Goal: Browse casually

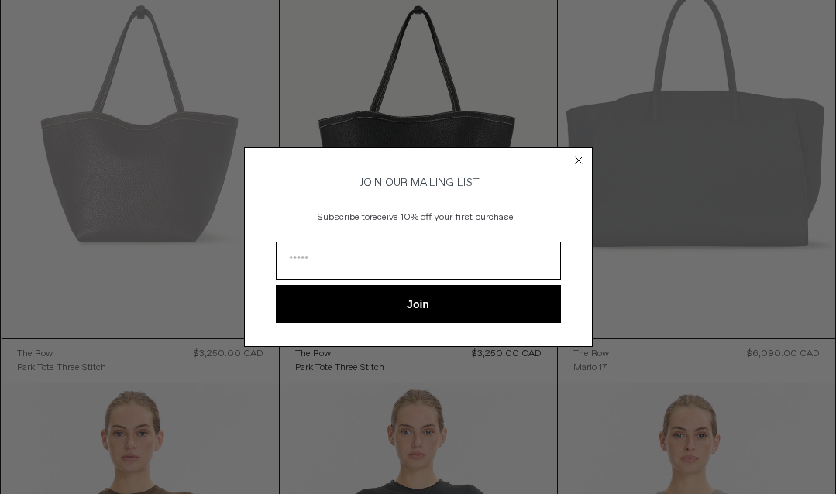
click at [579, 154] on circle "Close dialog" at bounding box center [578, 160] width 15 height 15
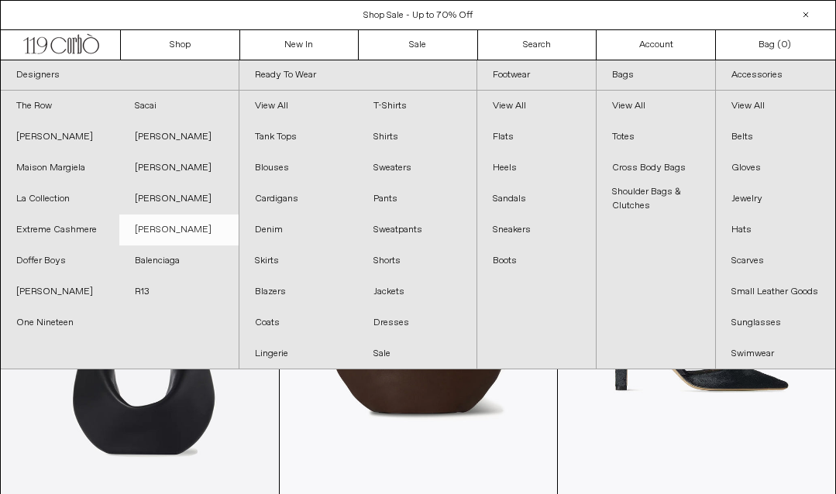
click at [174, 229] on link "[PERSON_NAME]" at bounding box center [178, 230] width 119 height 31
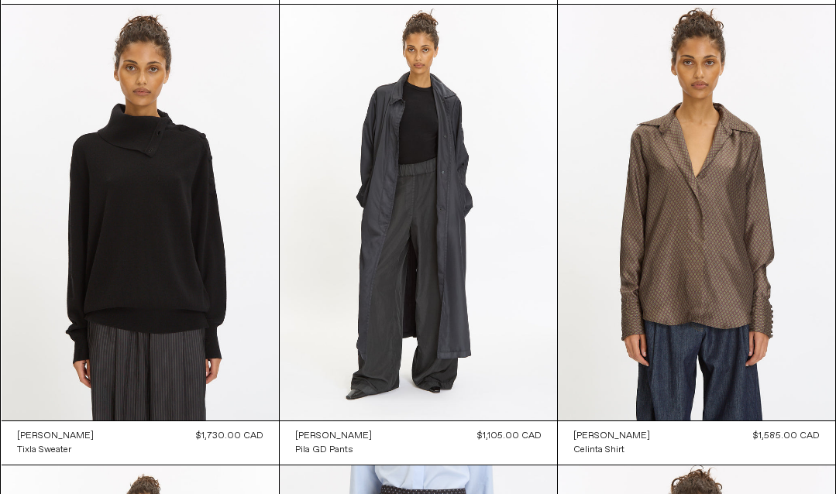
scroll to position [550, 0]
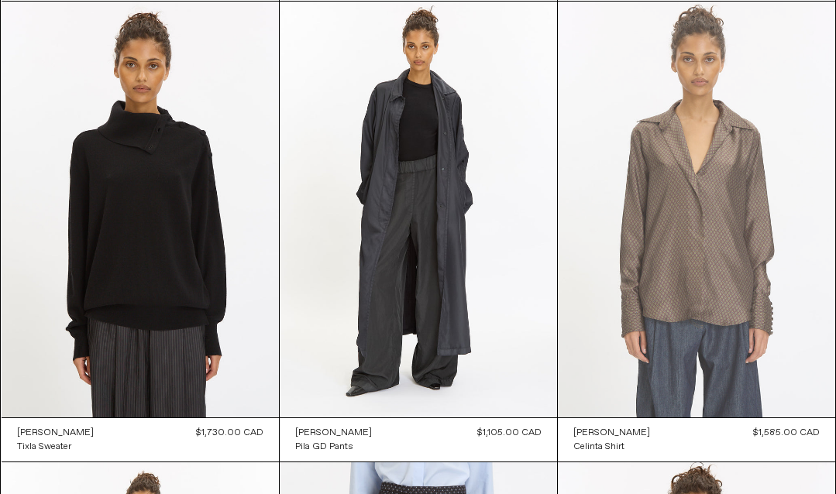
click at [699, 187] on at bounding box center [696, 210] width 277 height 416
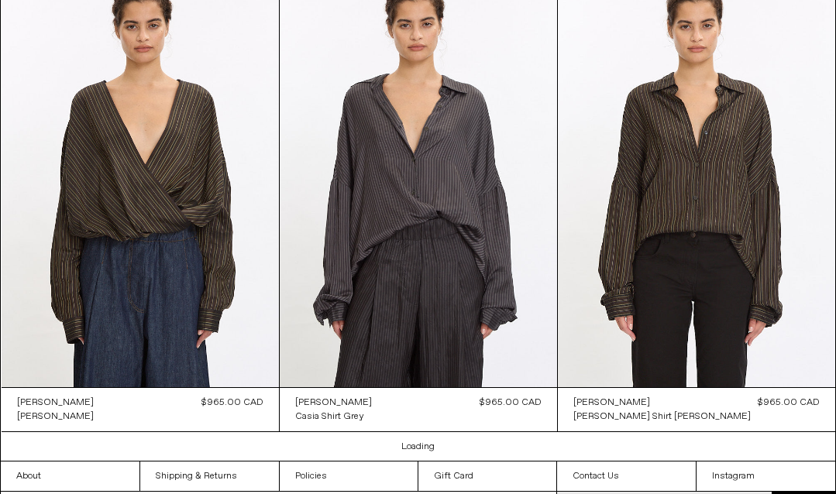
scroll to position [3347, 0]
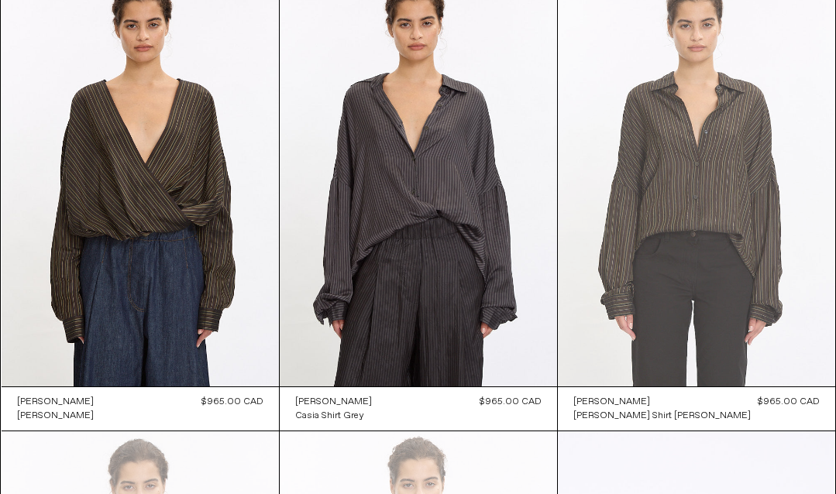
click at [638, 163] on at bounding box center [696, 179] width 277 height 416
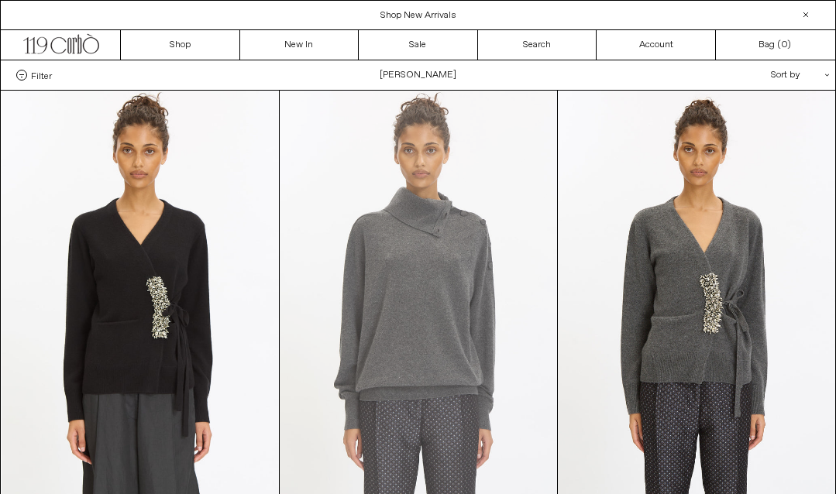
scroll to position [0, 0]
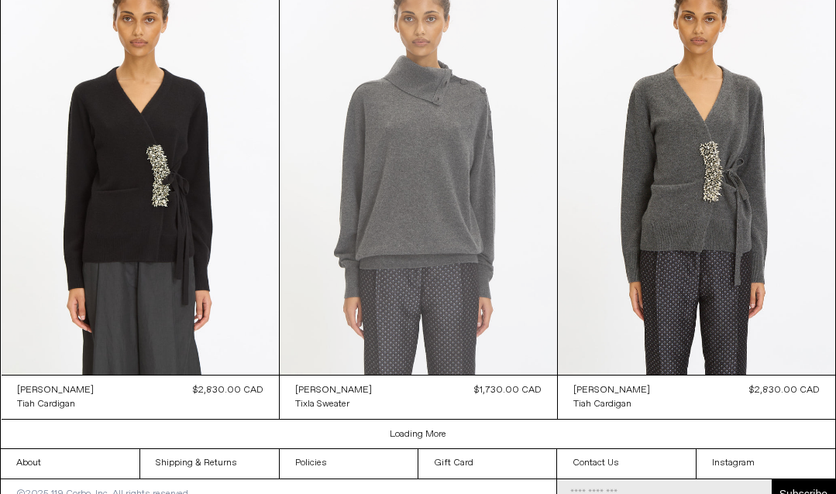
scroll to position [3288, 0]
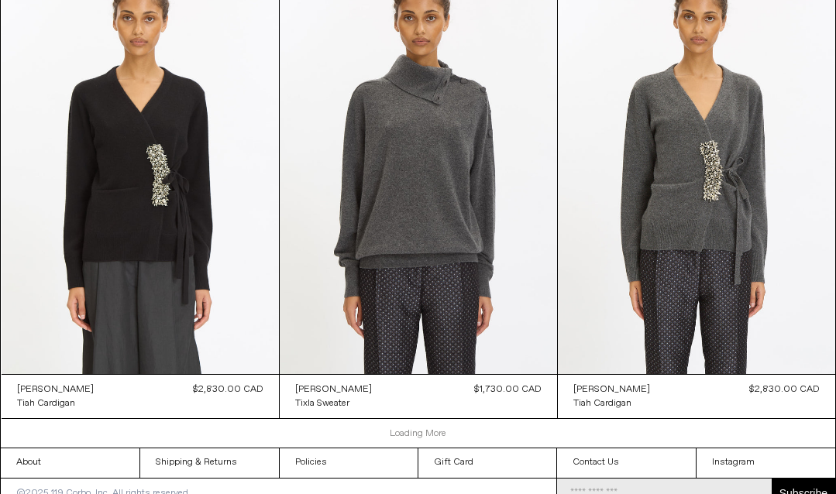
click at [406, 440] on link "Loading More" at bounding box center [418, 434] width 57 height 12
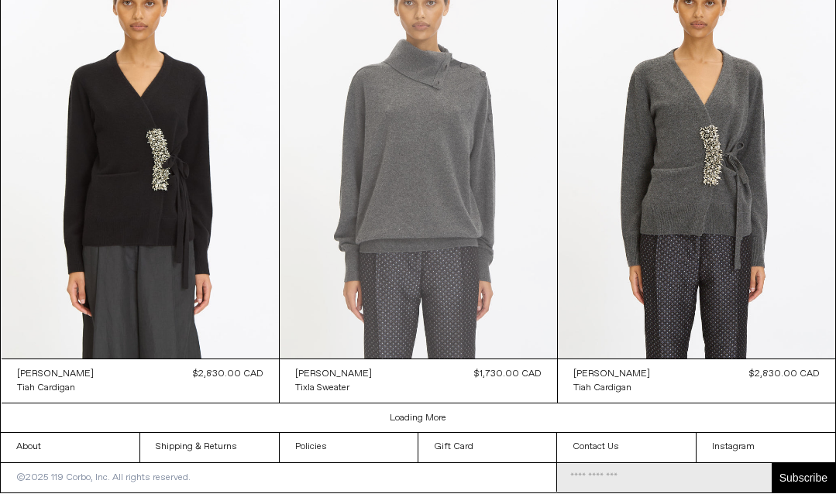
scroll to position [3306, 0]
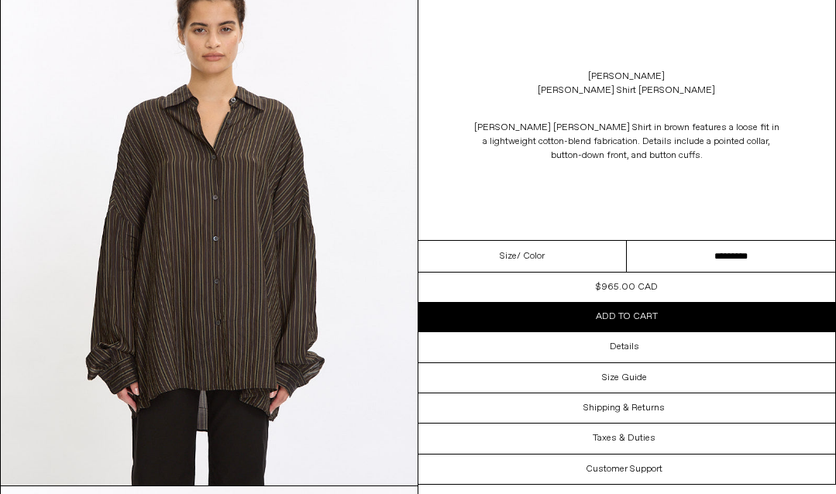
scroll to position [1183, 0]
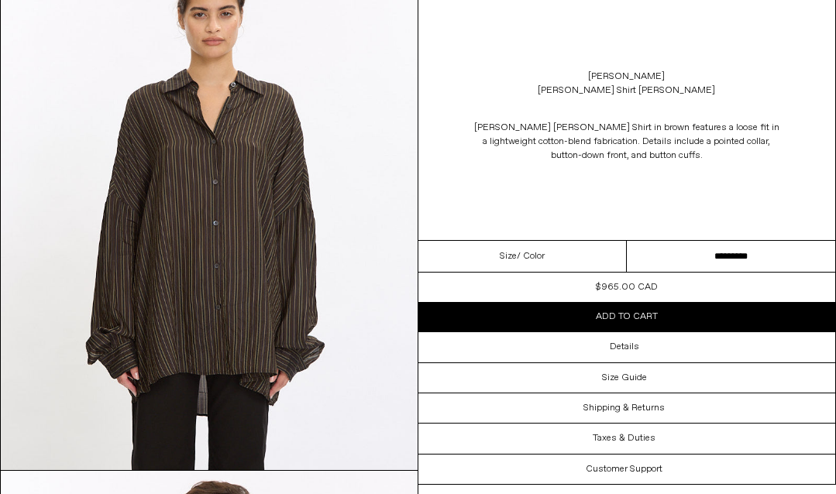
click at [273, 202] on img at bounding box center [209, 210] width 417 height 521
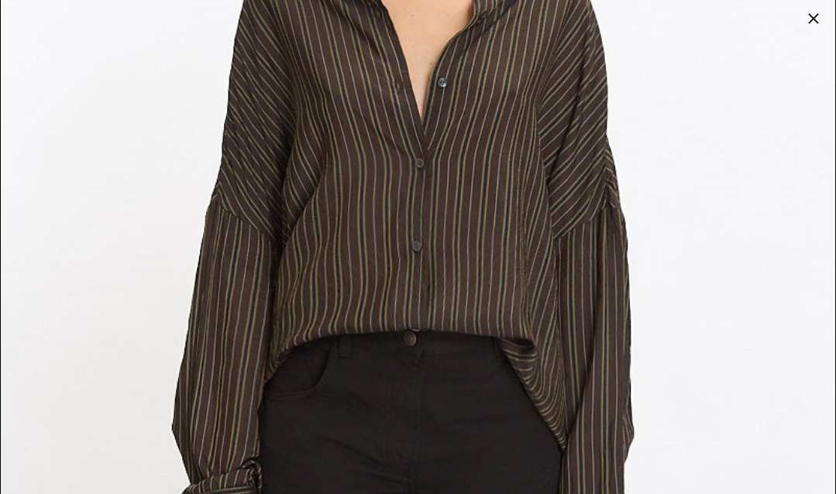
scroll to position [323, 0]
click at [814, 16] on div at bounding box center [814, 19] width 22 height 22
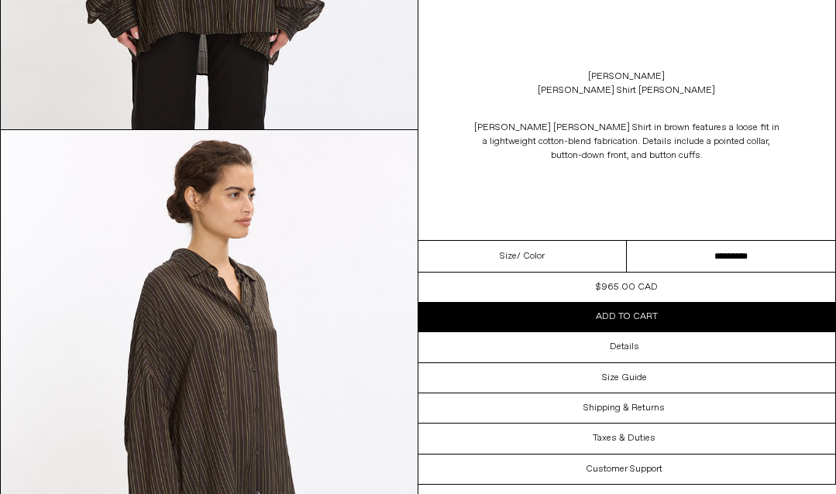
scroll to position [1468, 0]
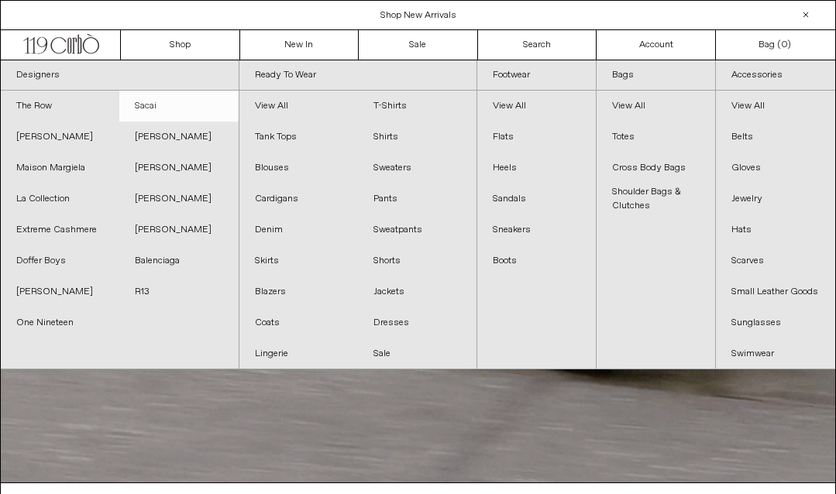
click at [153, 106] on link "Sacai" at bounding box center [178, 106] width 119 height 31
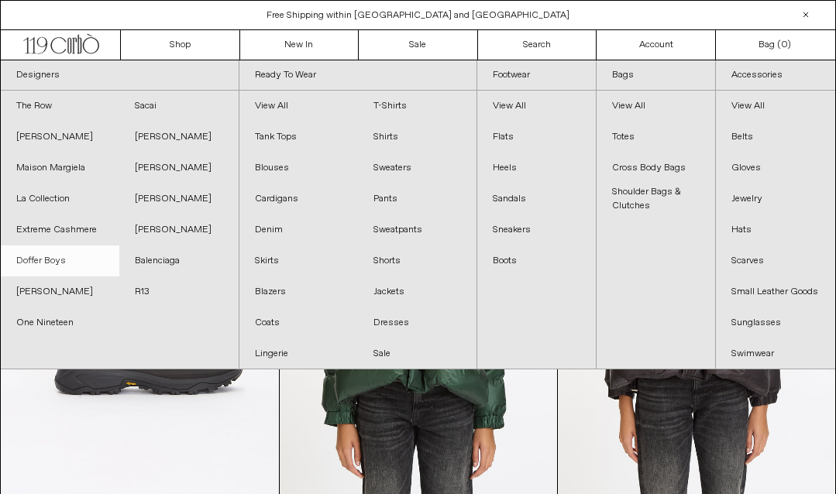
click at [57, 259] on link "Doffer Boys" at bounding box center [60, 261] width 119 height 31
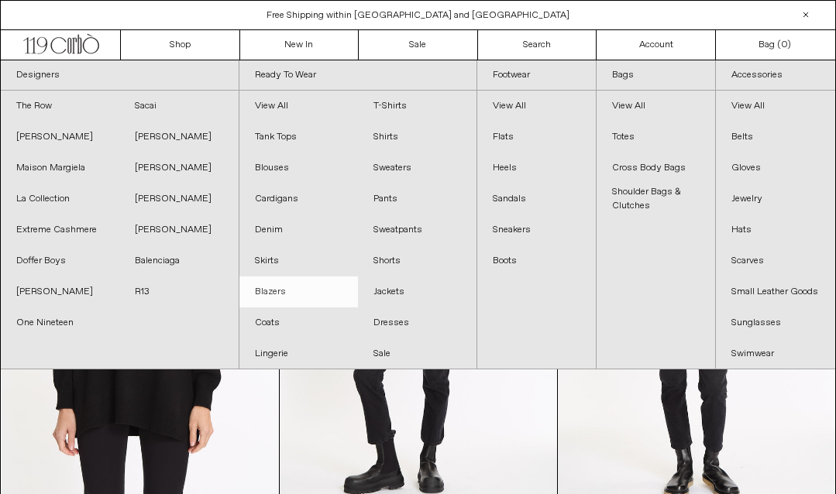
click at [278, 290] on link "Blazers" at bounding box center [298, 292] width 119 height 31
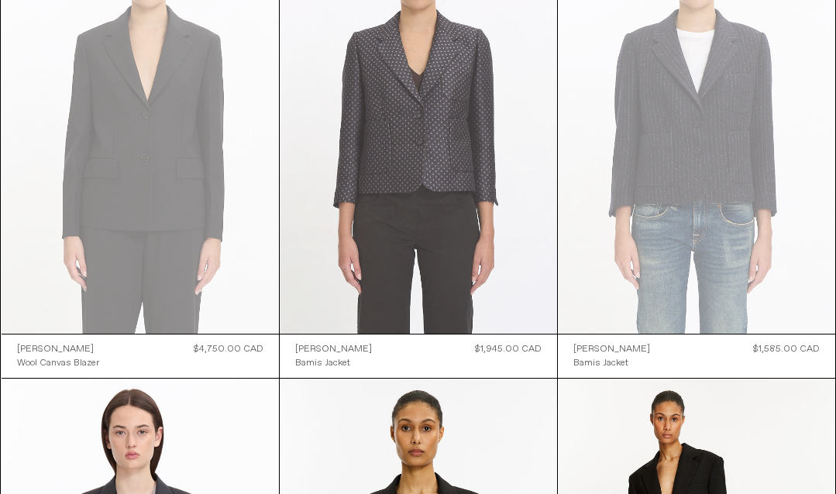
scroll to position [174, 0]
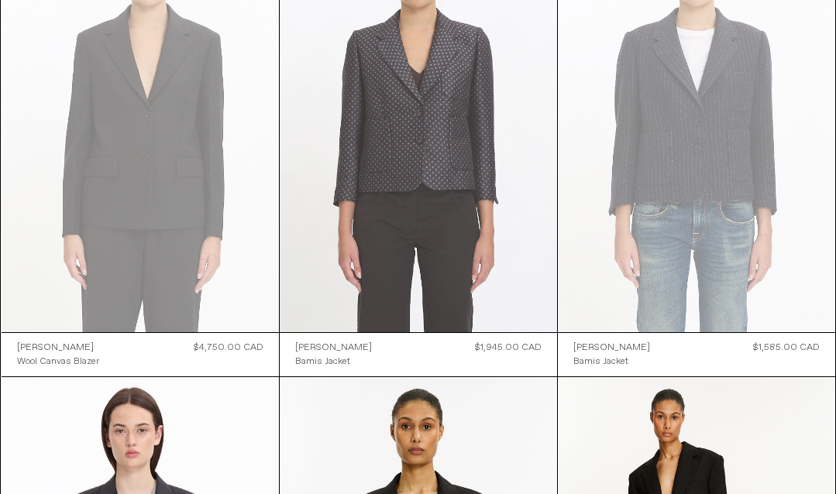
click at [391, 159] on at bounding box center [418, 124] width 277 height 416
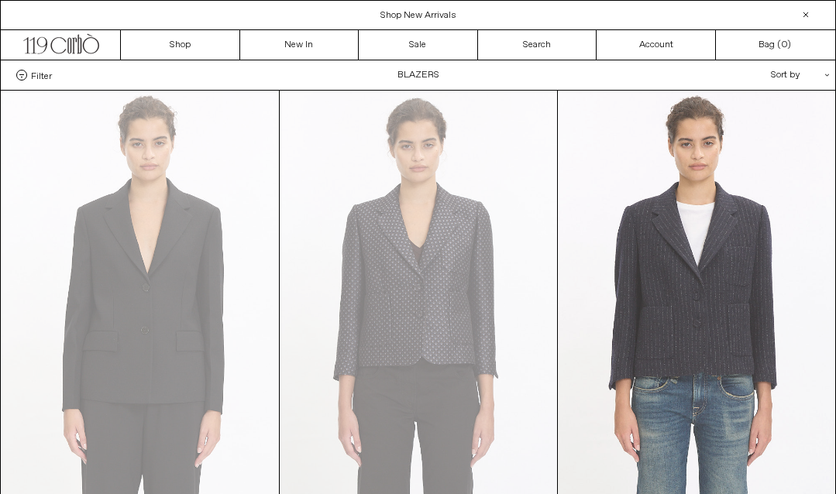
scroll to position [0, 0]
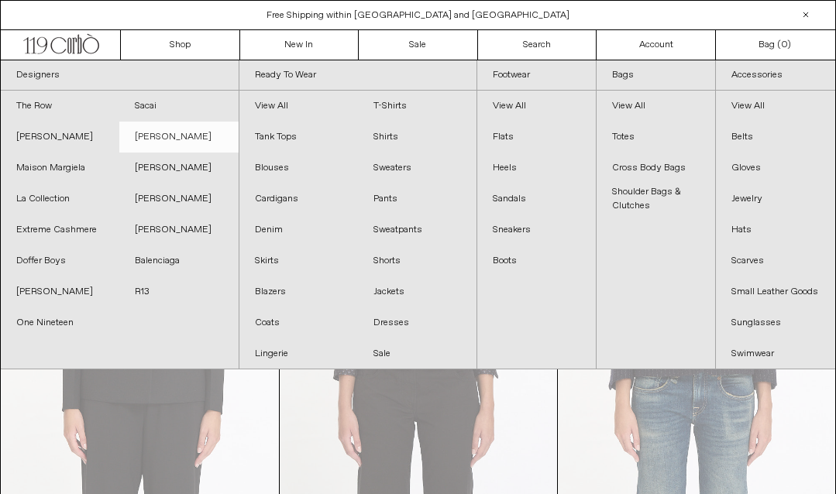
click at [166, 139] on link "[PERSON_NAME]" at bounding box center [178, 137] width 119 height 31
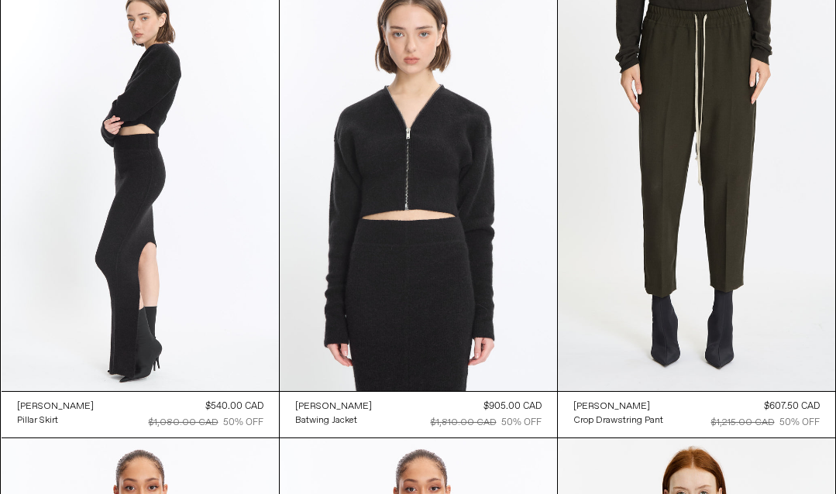
scroll to position [4203, 0]
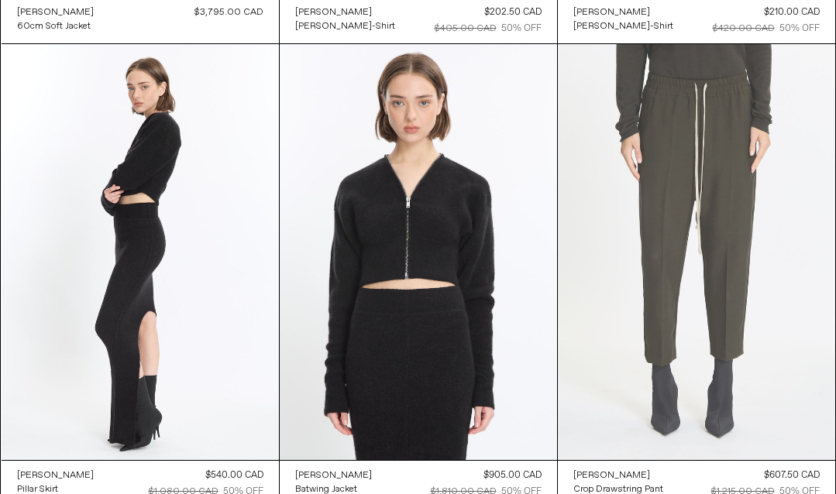
click at [656, 157] on at bounding box center [696, 252] width 277 height 416
